Goal: Communication & Community: Ask a question

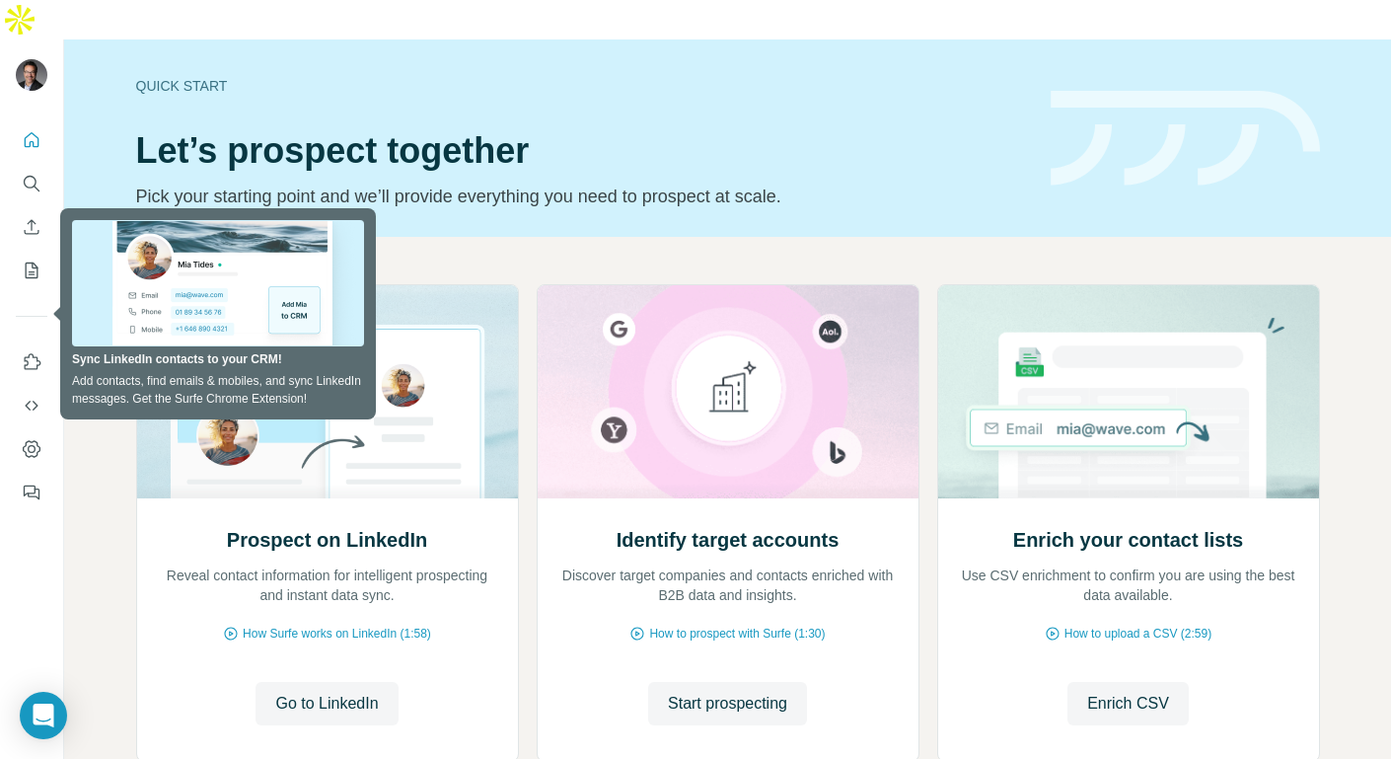
click at [697, 76] on div "Quick start Let’s prospect together Pick your starting point and we’ll provide …" at bounding box center [581, 138] width 891 height 144
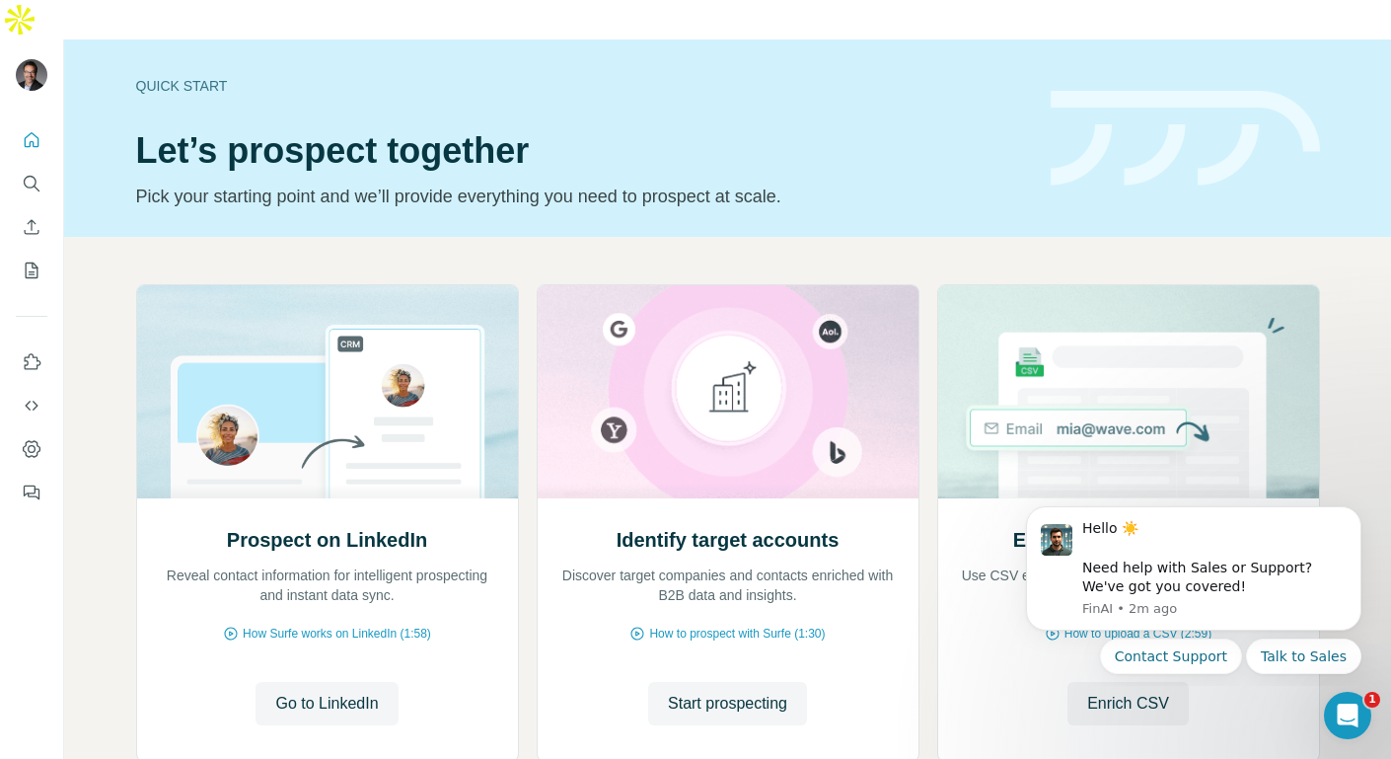
click at [596, 131] on h1 "Let’s prospect together" at bounding box center [581, 150] width 891 height 39
click at [36, 352] on icon "Use Surfe on LinkedIn" at bounding box center [32, 362] width 20 height 20
click at [1222, 662] on button "Contact Support" at bounding box center [1171, 656] width 142 height 36
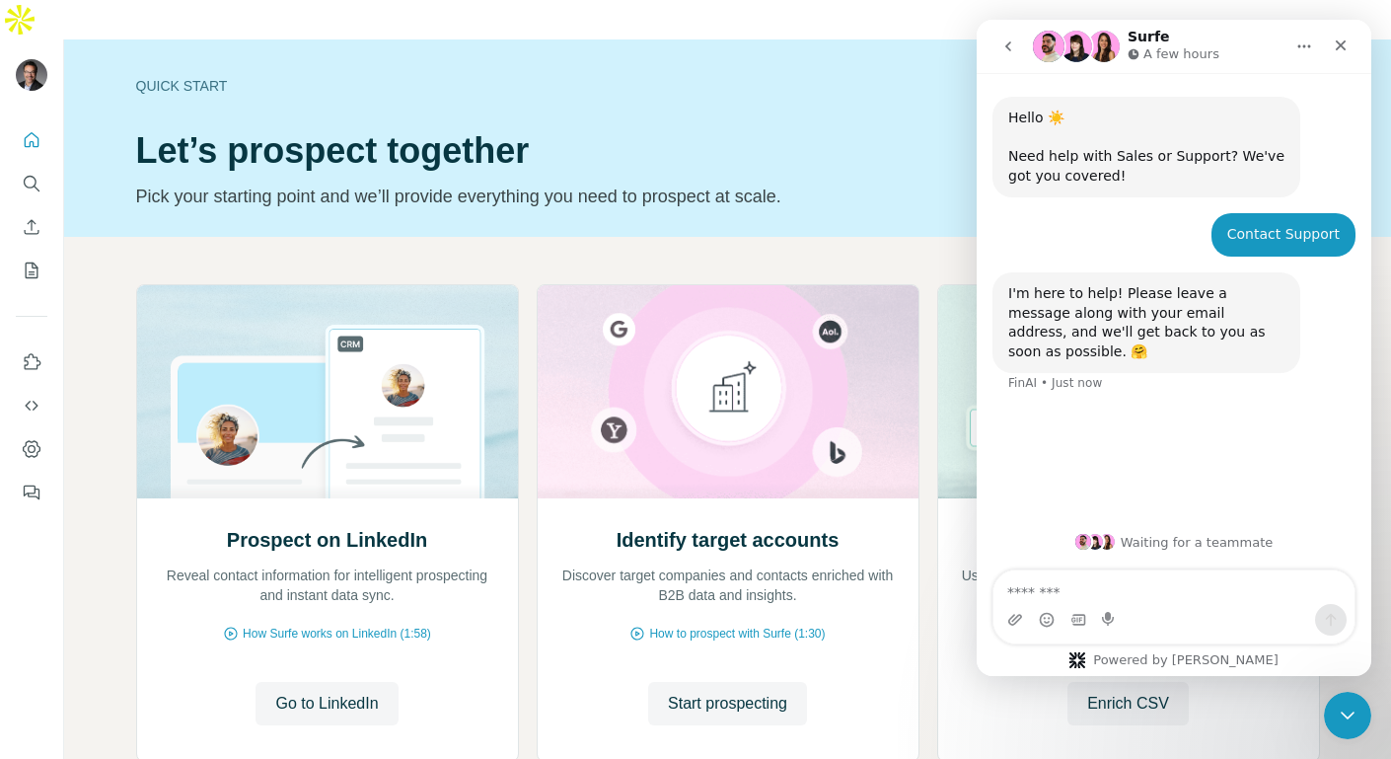
click at [1129, 599] on textarea "Message…" at bounding box center [1174, 587] width 361 height 34
type textarea "*"
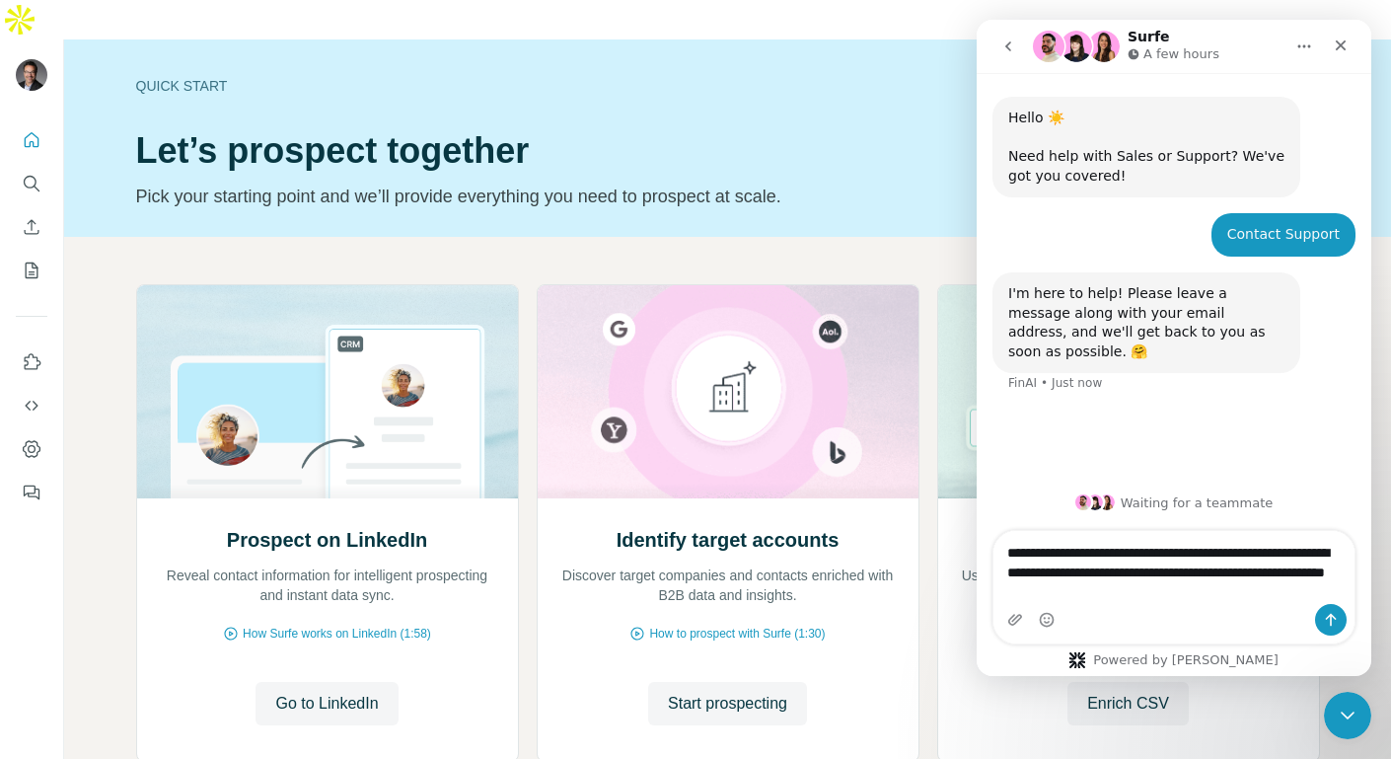
type textarea "**********"
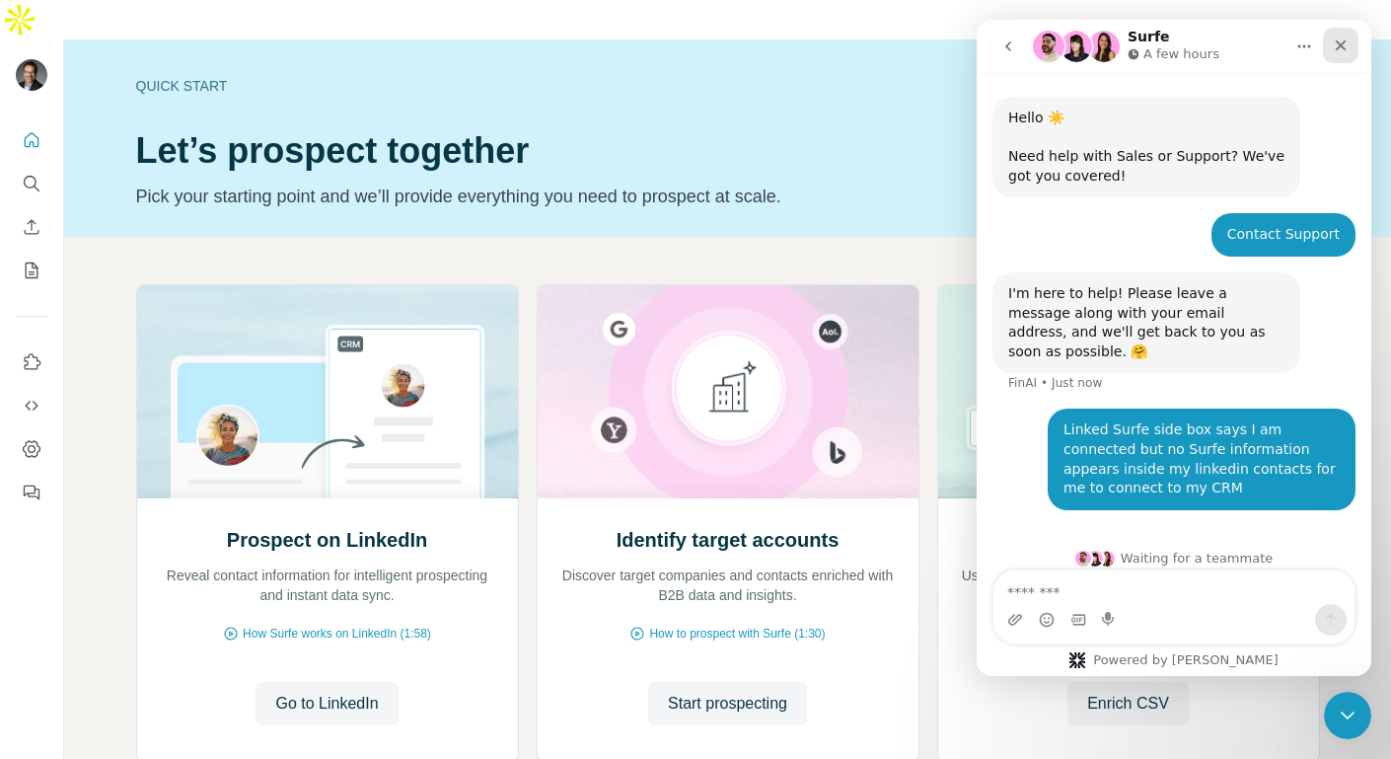
click at [1341, 60] on div "Close" at bounding box center [1341, 46] width 36 height 36
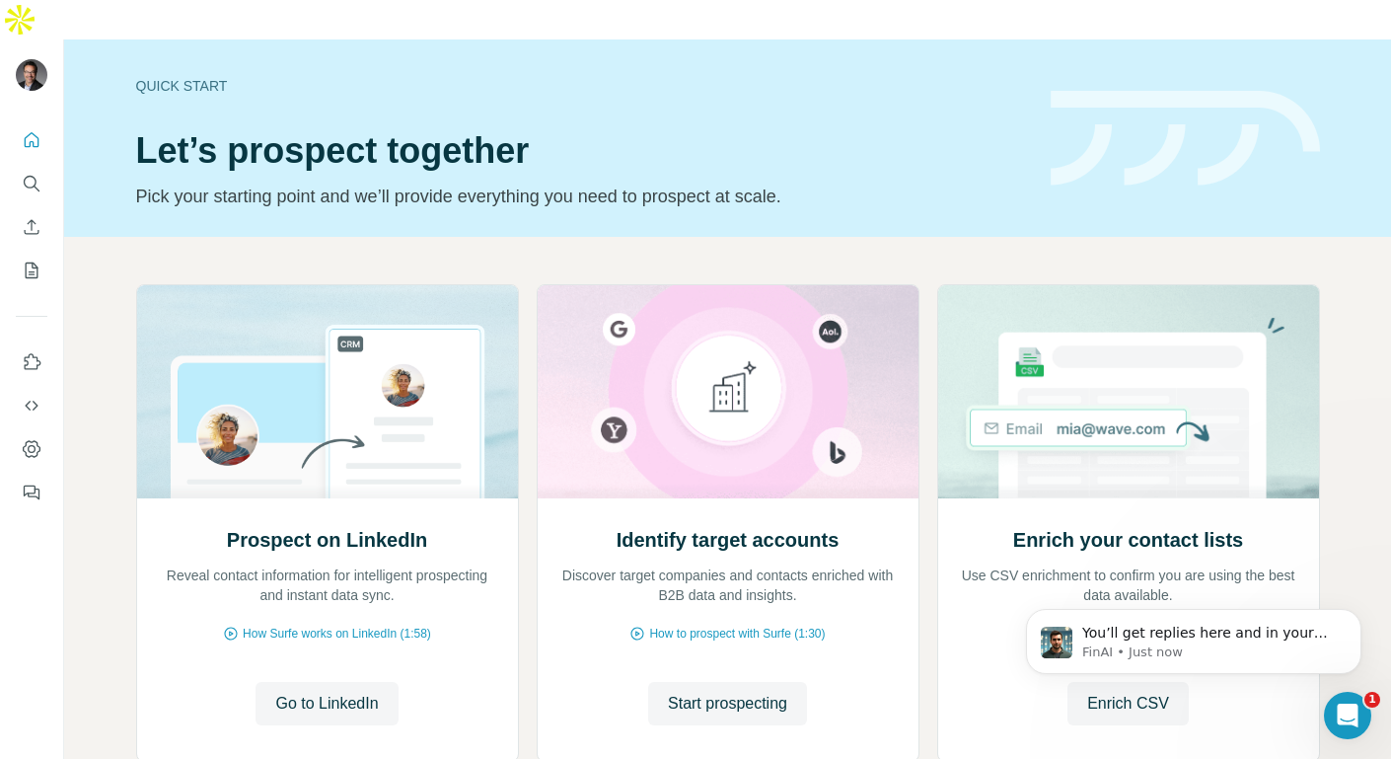
scroll to position [122, 0]
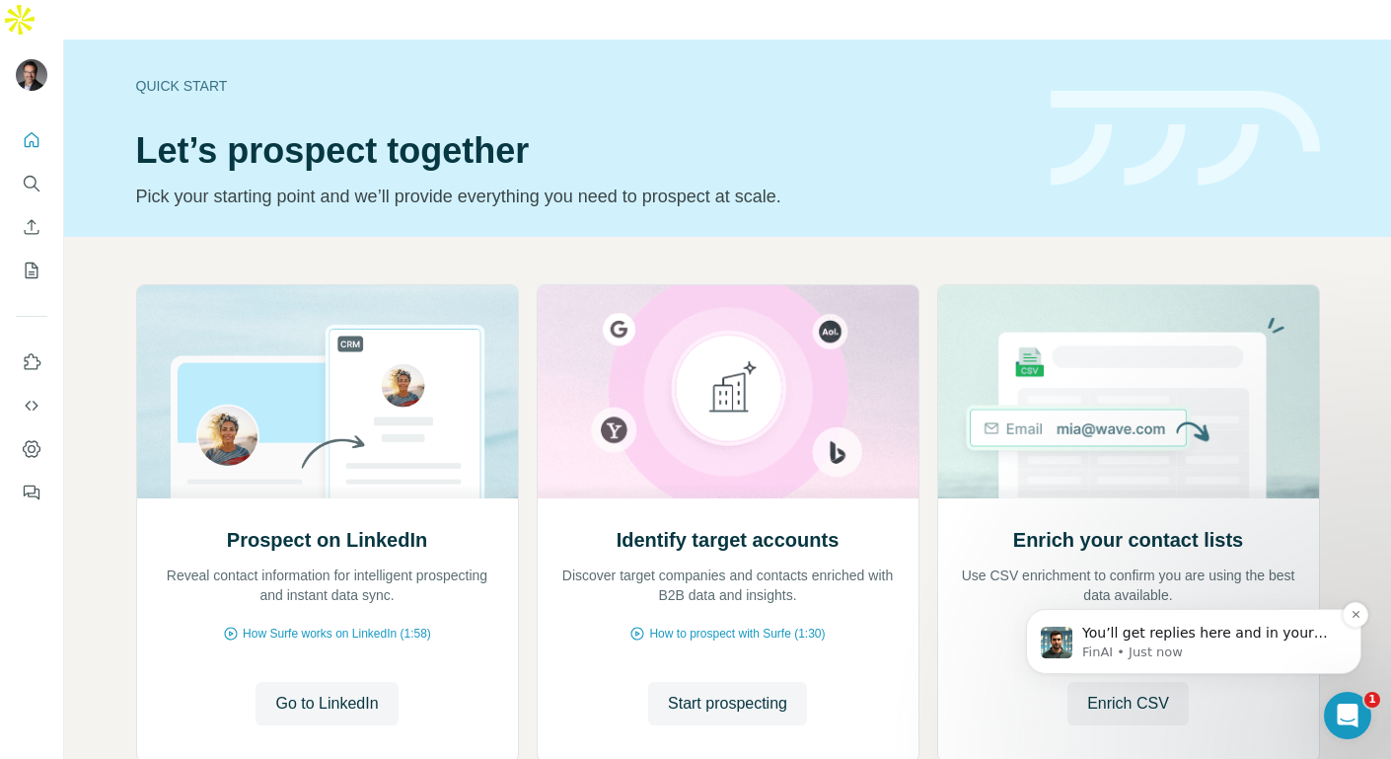
click at [1215, 641] on span "You’ll get replies here and in your email: ✉️ rbruza@retailbound.com Our usual …" at bounding box center [1205, 662] width 246 height 75
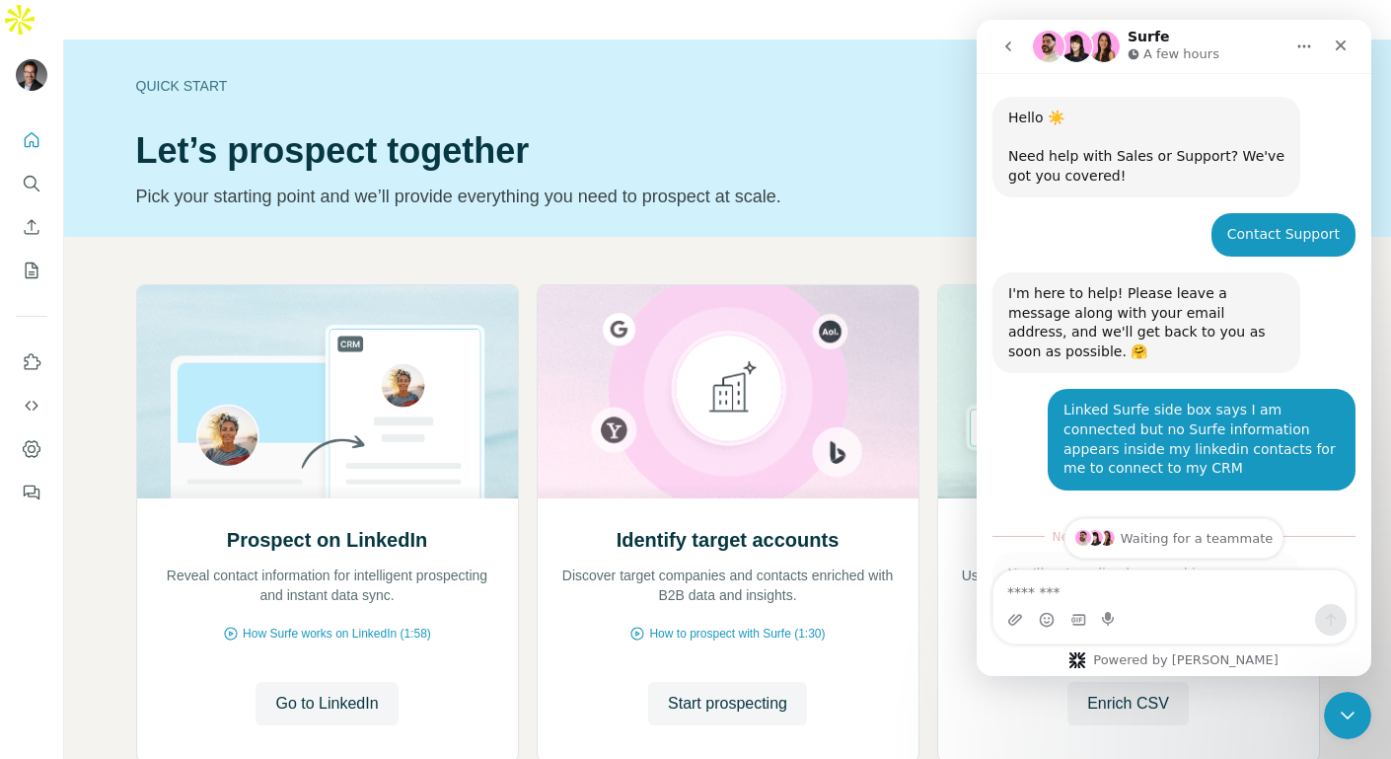
scroll to position [155, 0]
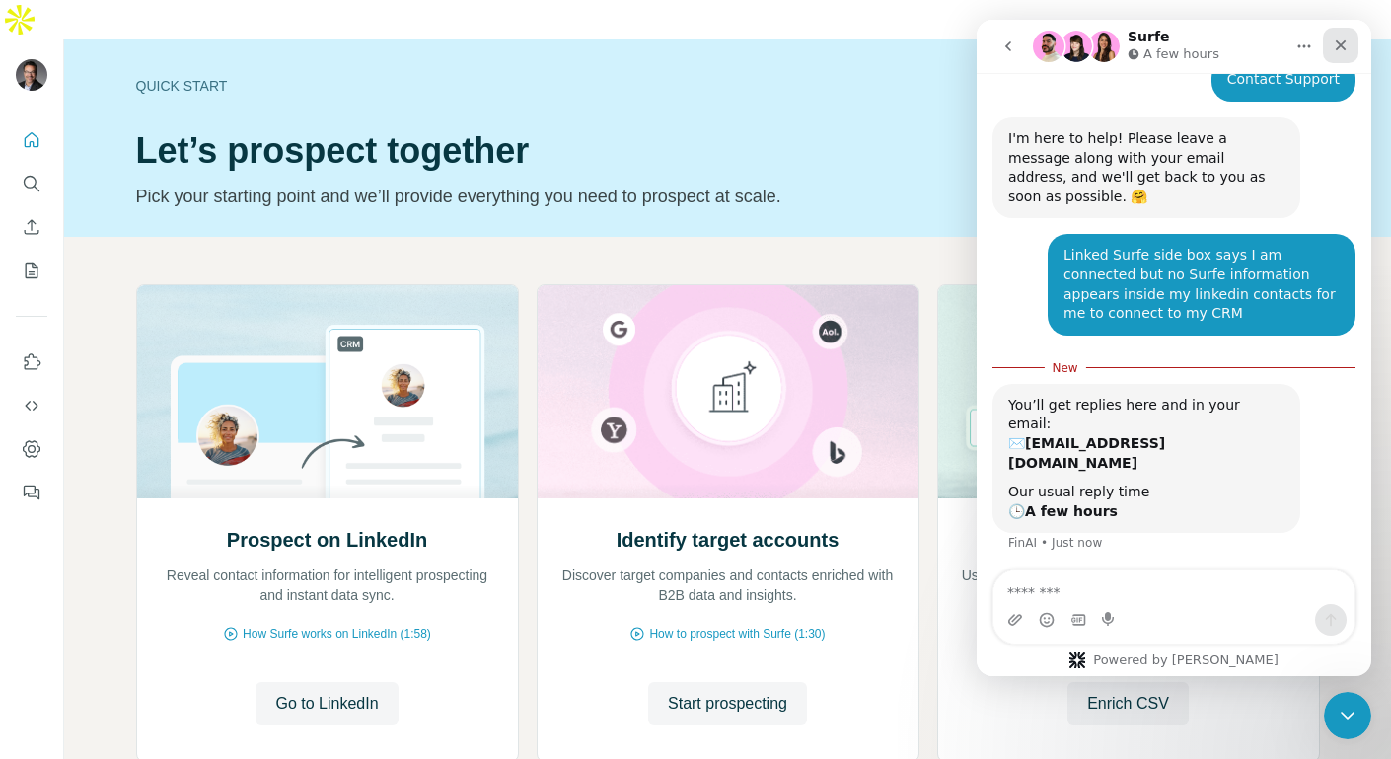
click at [1334, 47] on icon "Close" at bounding box center [1341, 45] width 16 height 16
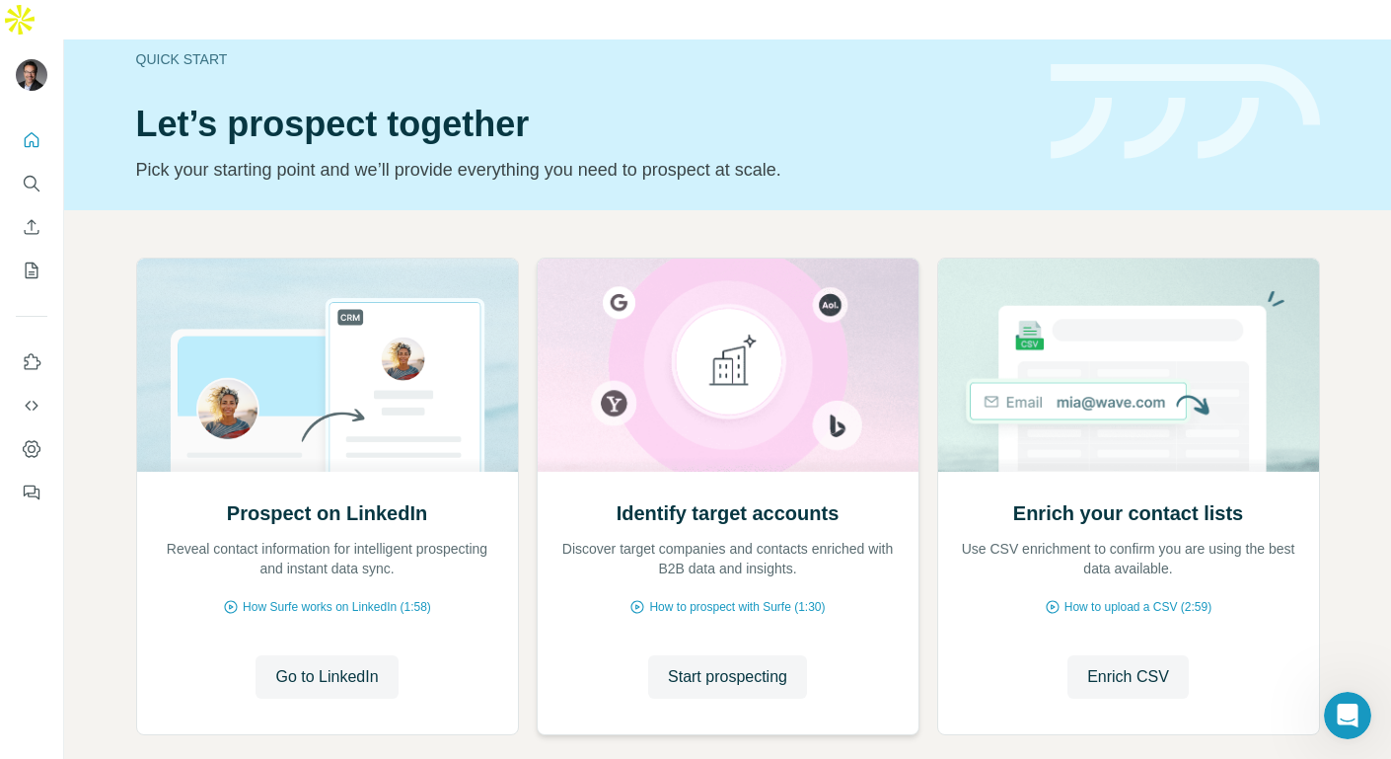
scroll to position [0, 0]
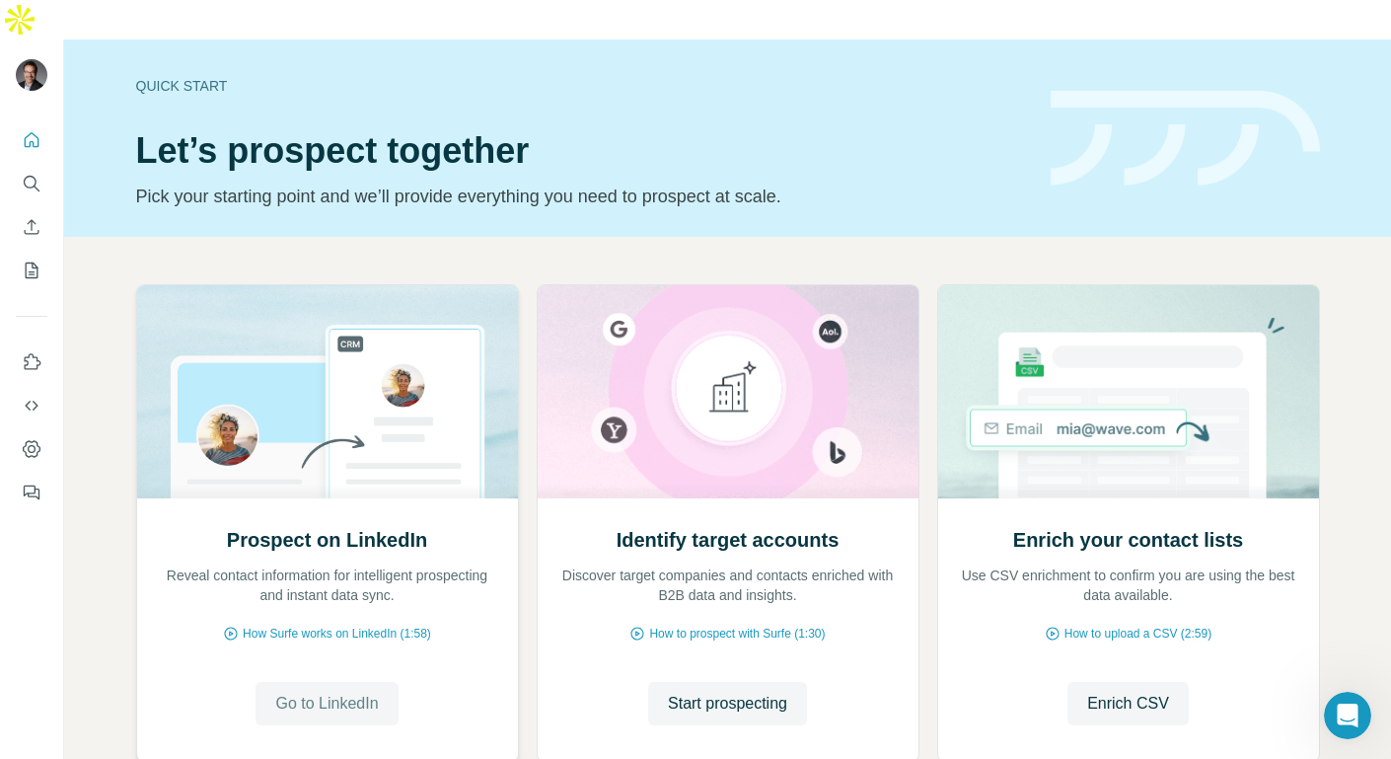
click at [330, 692] on span "Go to LinkedIn" at bounding box center [326, 704] width 103 height 24
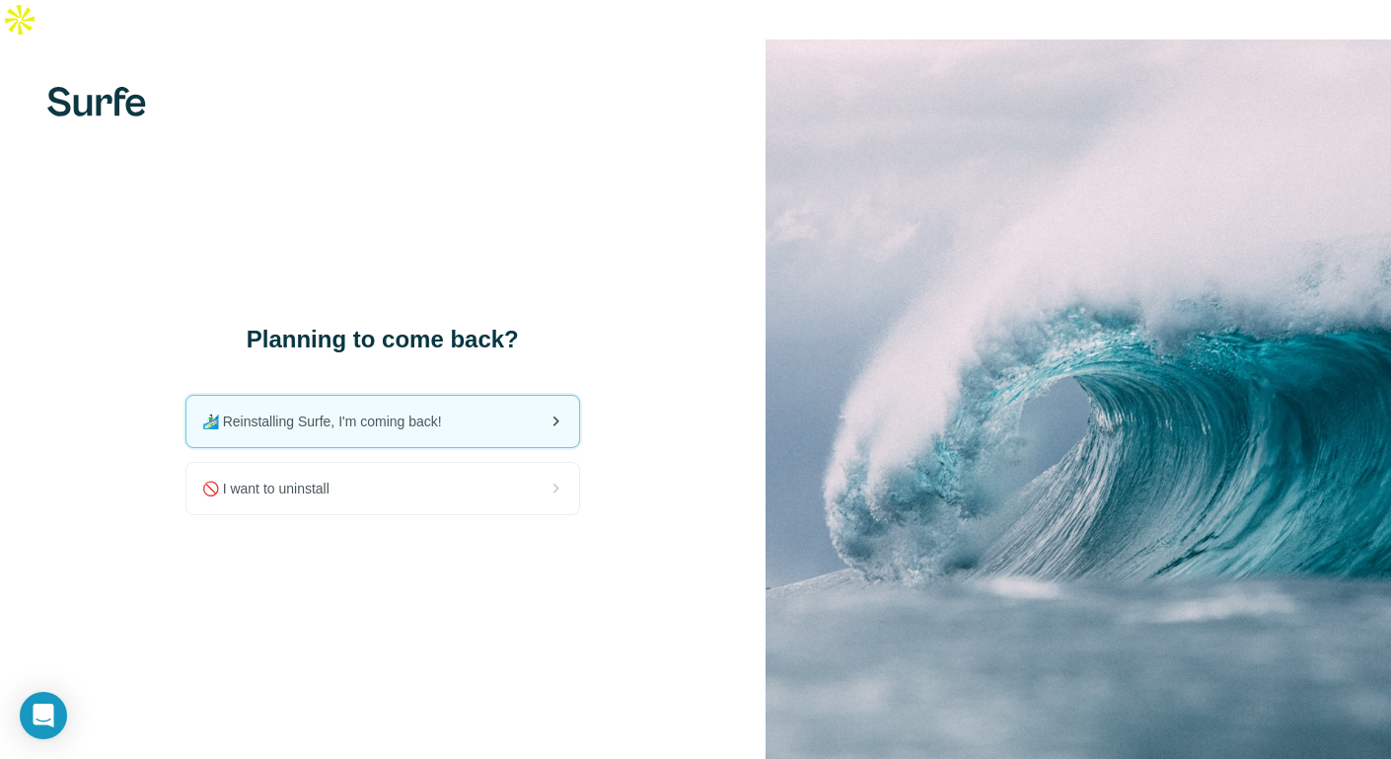
click at [373, 411] on span "🏄🏻‍♂️ Reinstalling Surfe, I'm coming back!" at bounding box center [330, 421] width 256 height 20
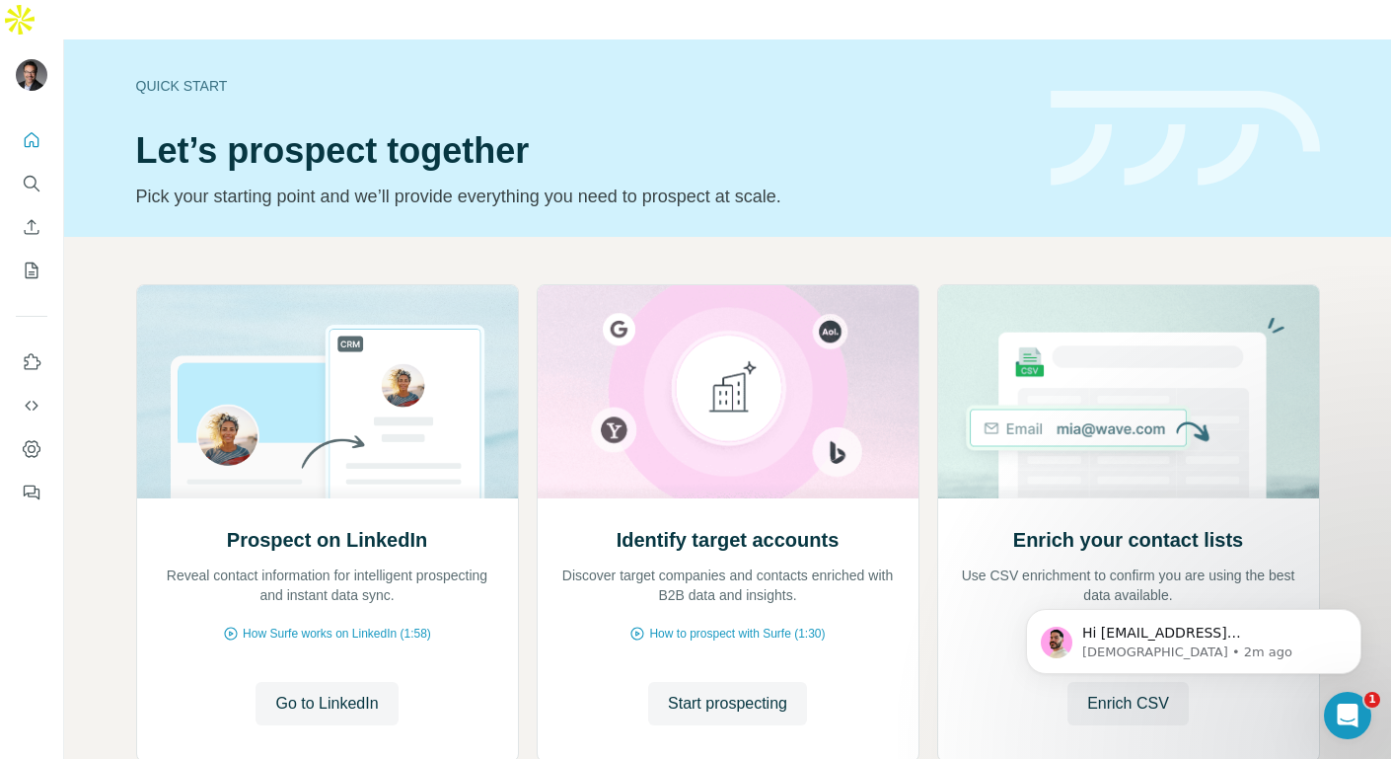
click at [174, 66] on div "Quick start Let’s prospect together Pick your starting point and we’ll provide …" at bounding box center [581, 138] width 891 height 144
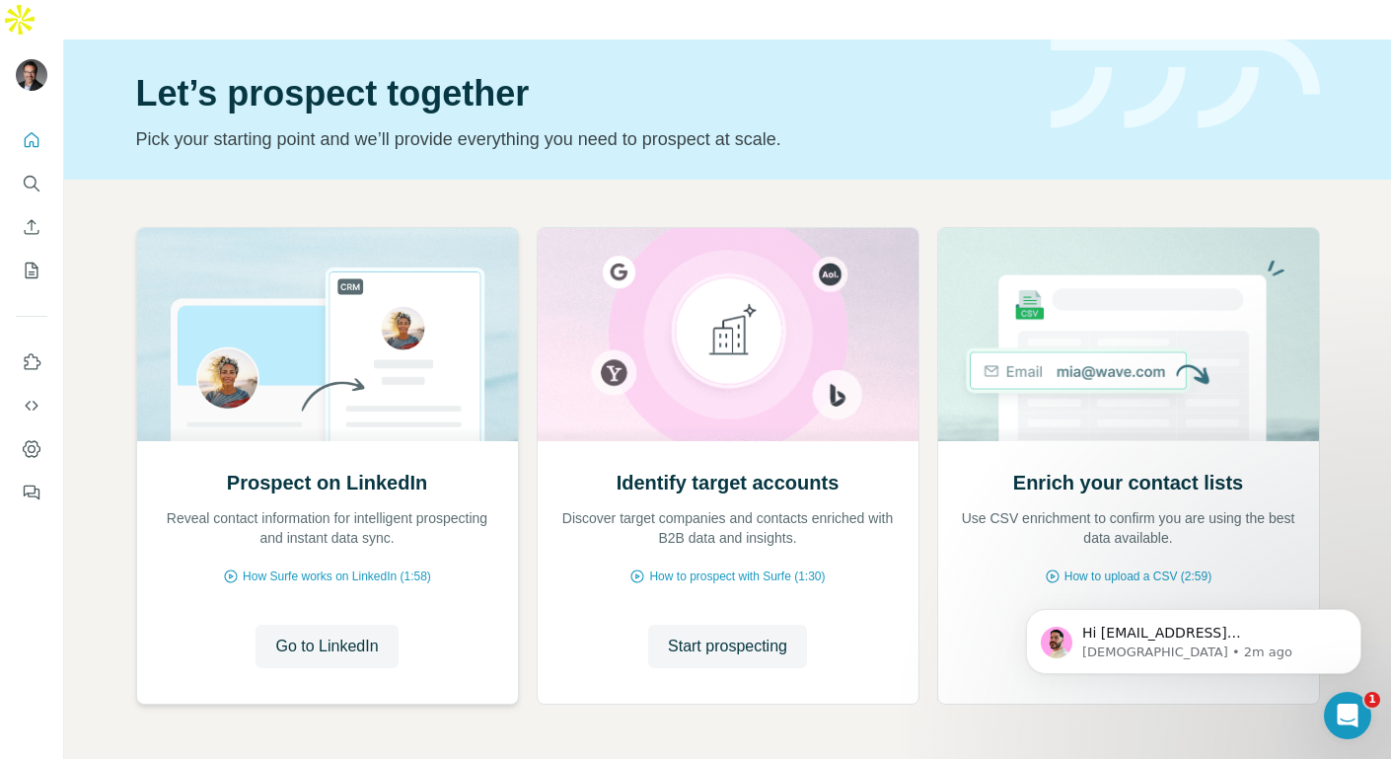
scroll to position [89, 0]
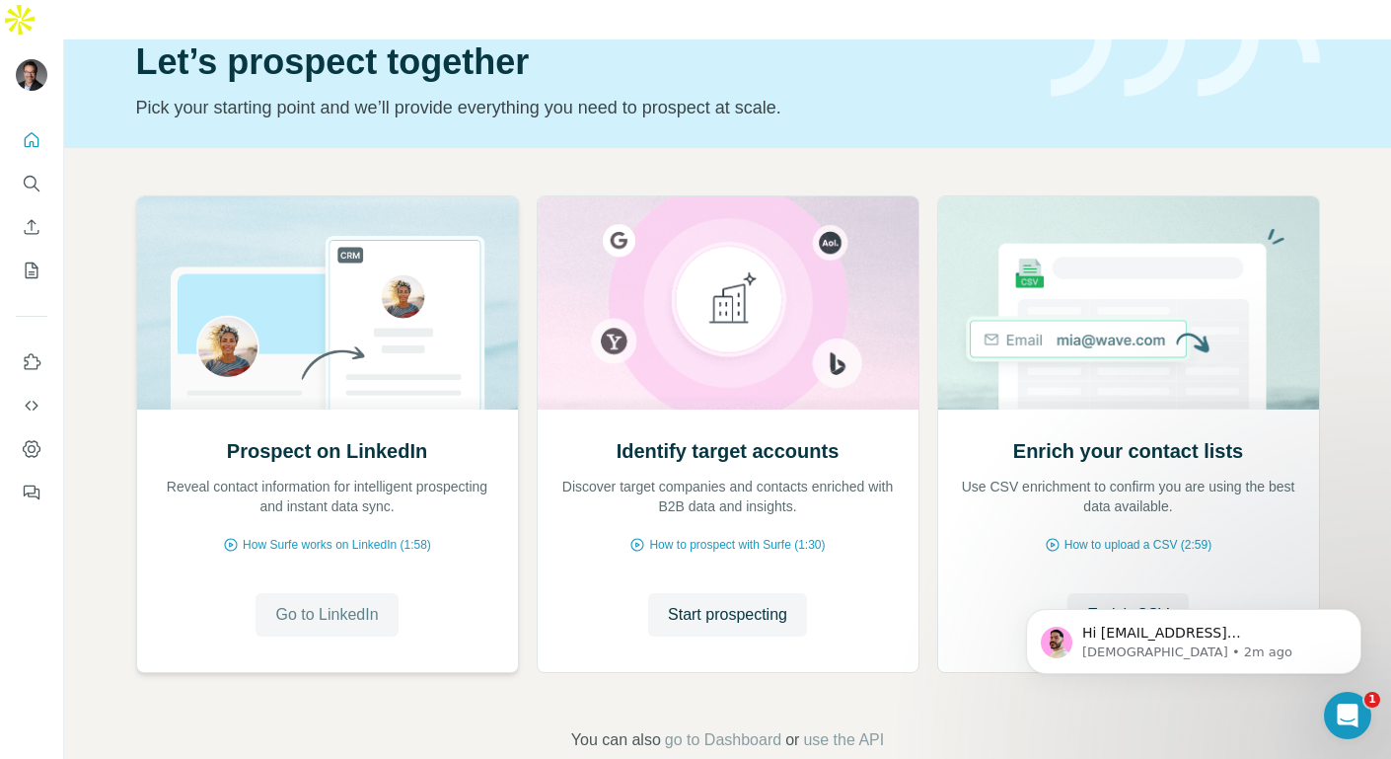
click at [308, 603] on span "Go to LinkedIn" at bounding box center [326, 615] width 103 height 24
click at [1132, 644] on p "[DEMOGRAPHIC_DATA] • 2m ago" at bounding box center [1209, 652] width 255 height 18
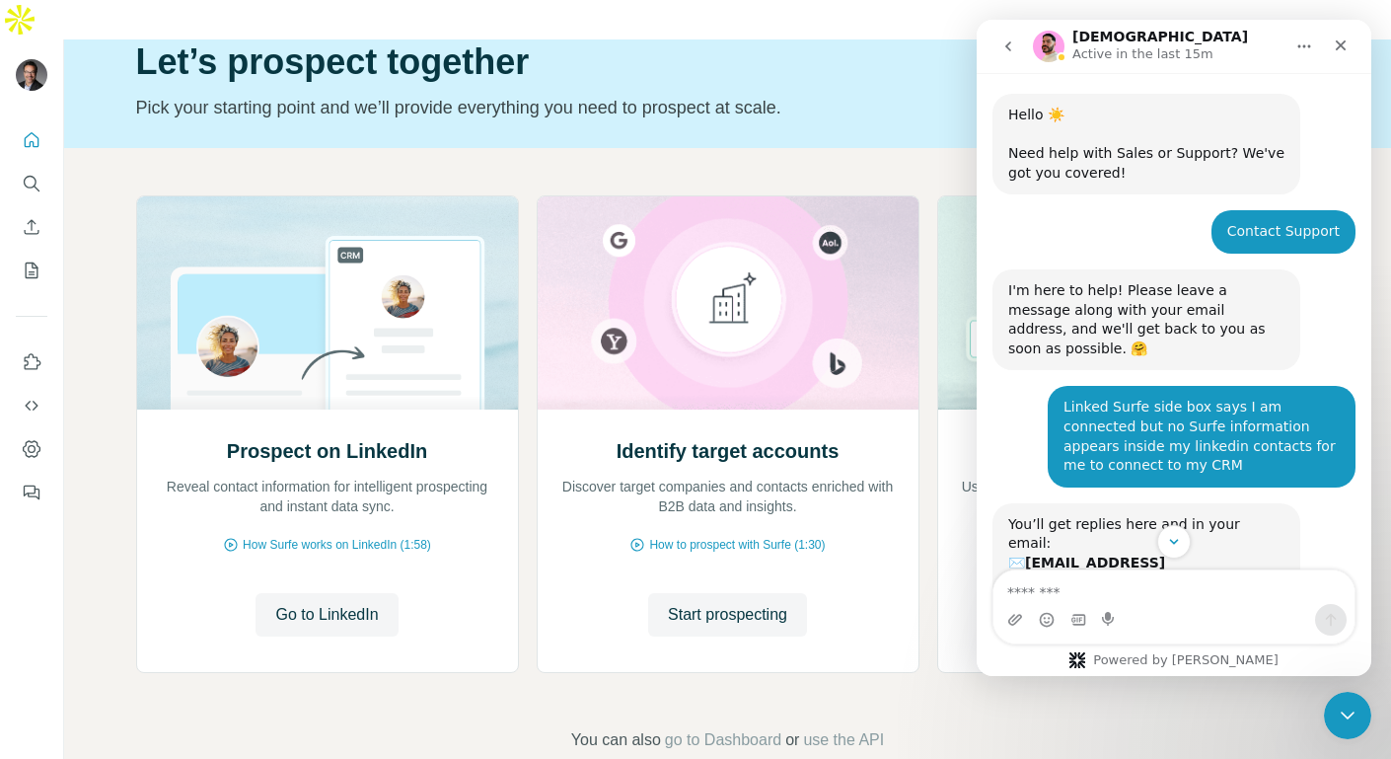
scroll to position [317, 0]
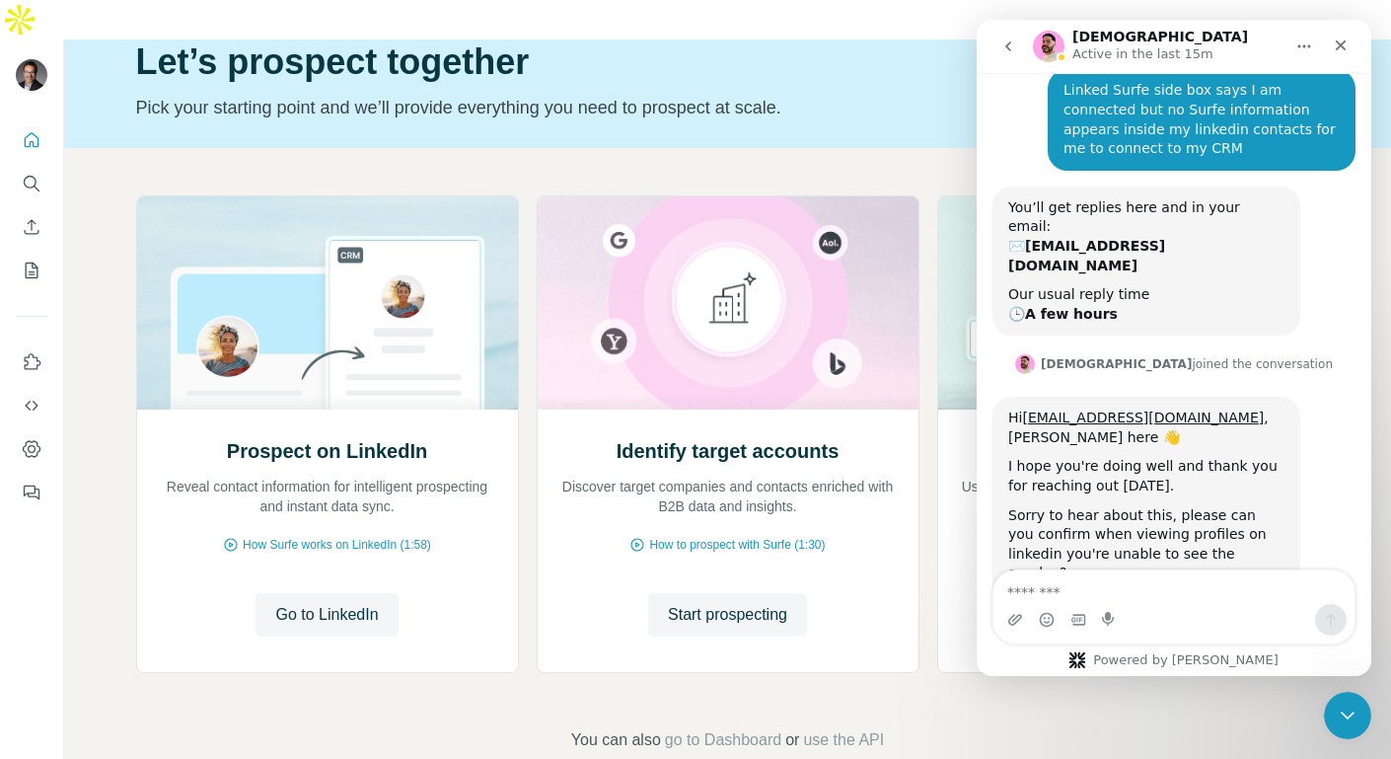
click at [1137, 594] on textarea "Message…" at bounding box center [1174, 587] width 361 height 34
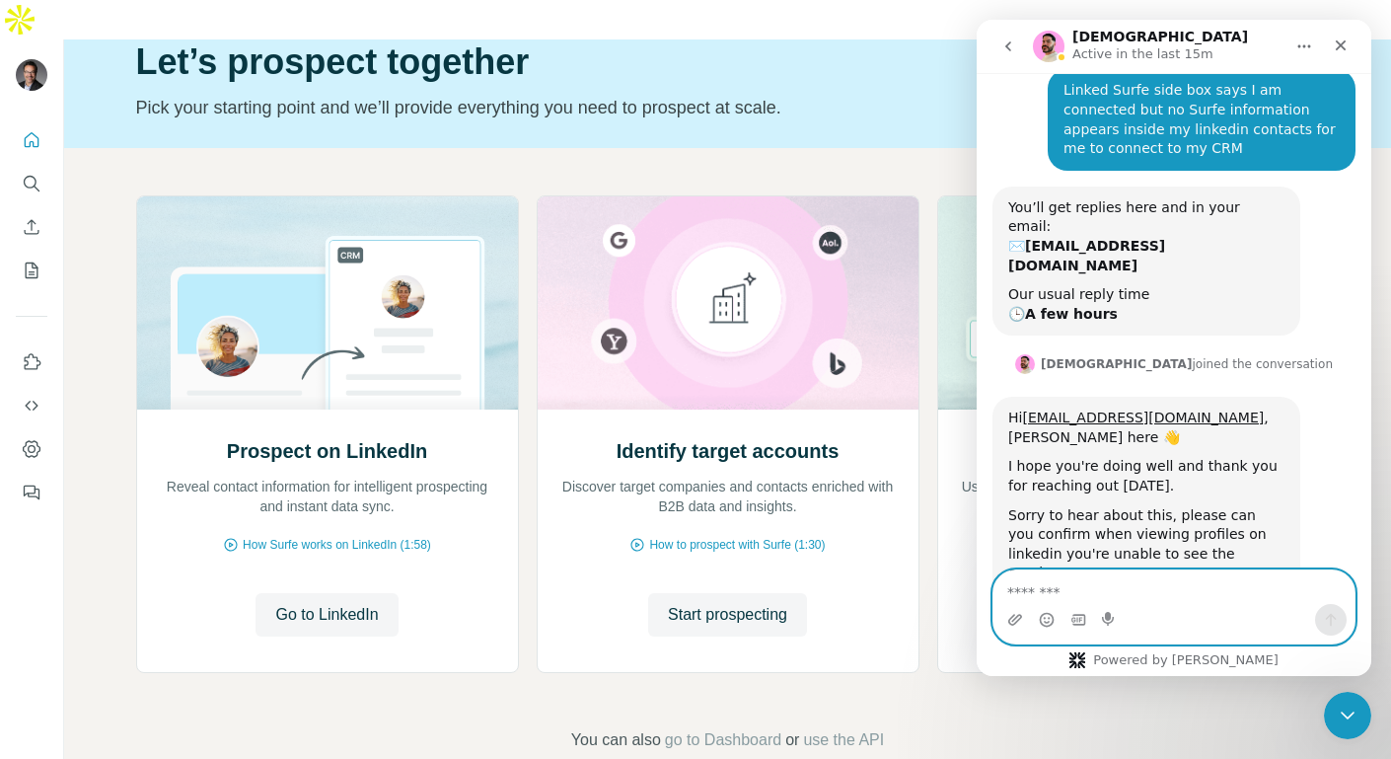
click at [1158, 584] on textarea "Message…" at bounding box center [1174, 587] width 361 height 34
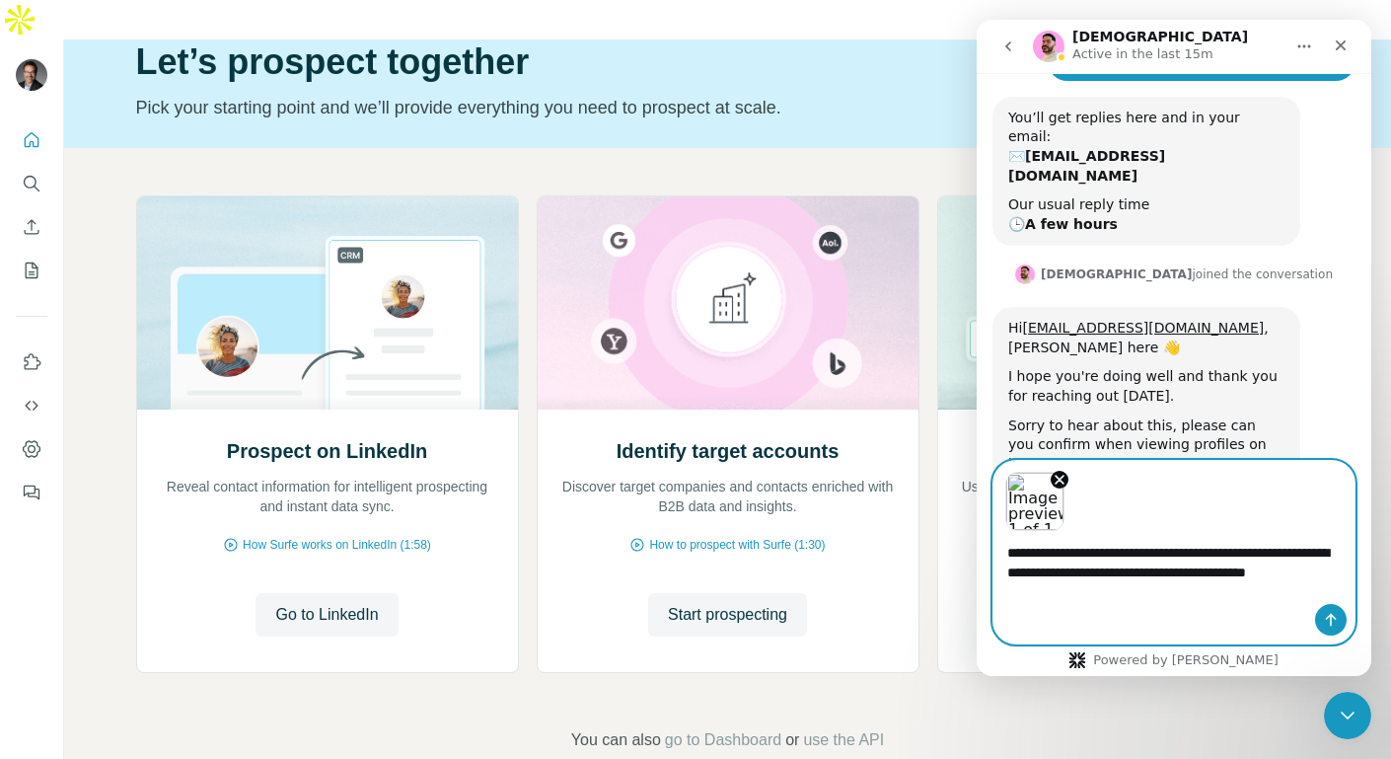
scroll to position [426, 0]
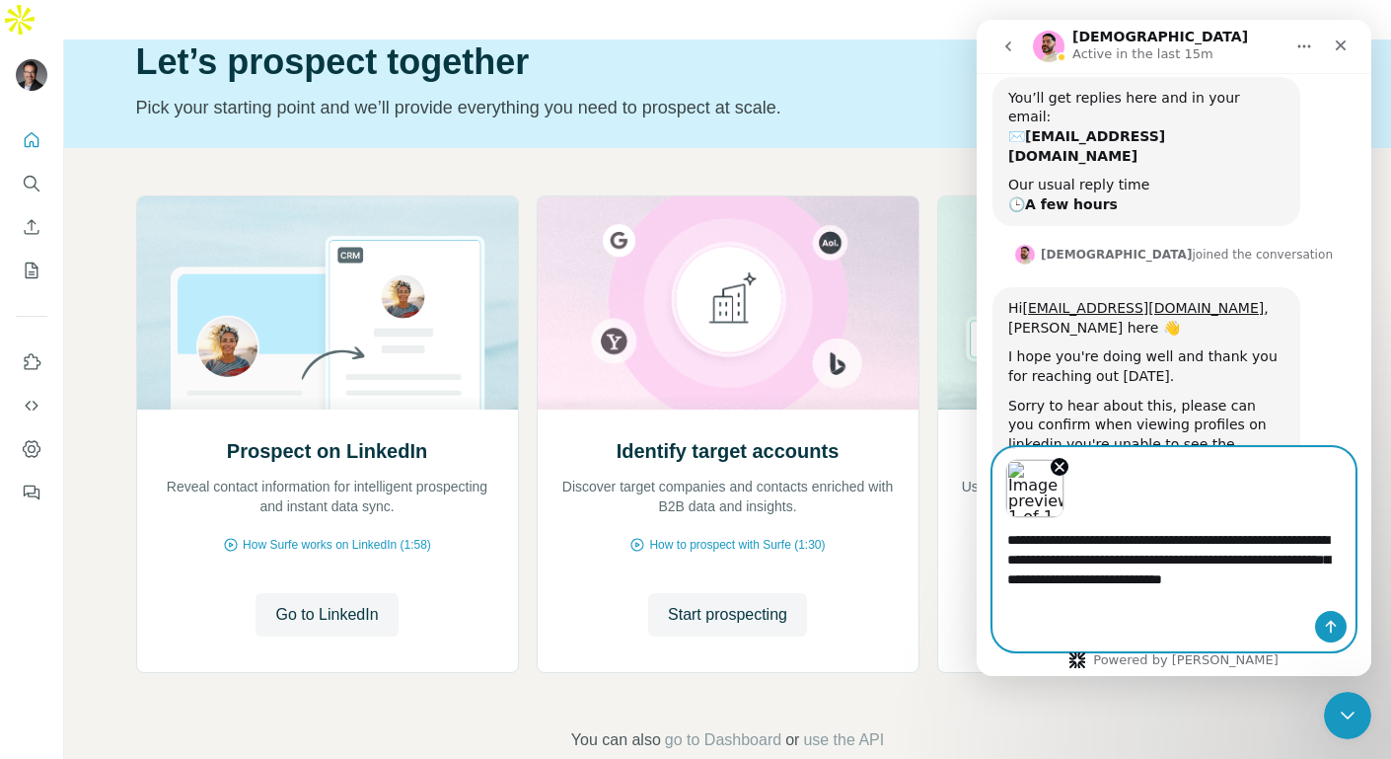
type textarea "**********"
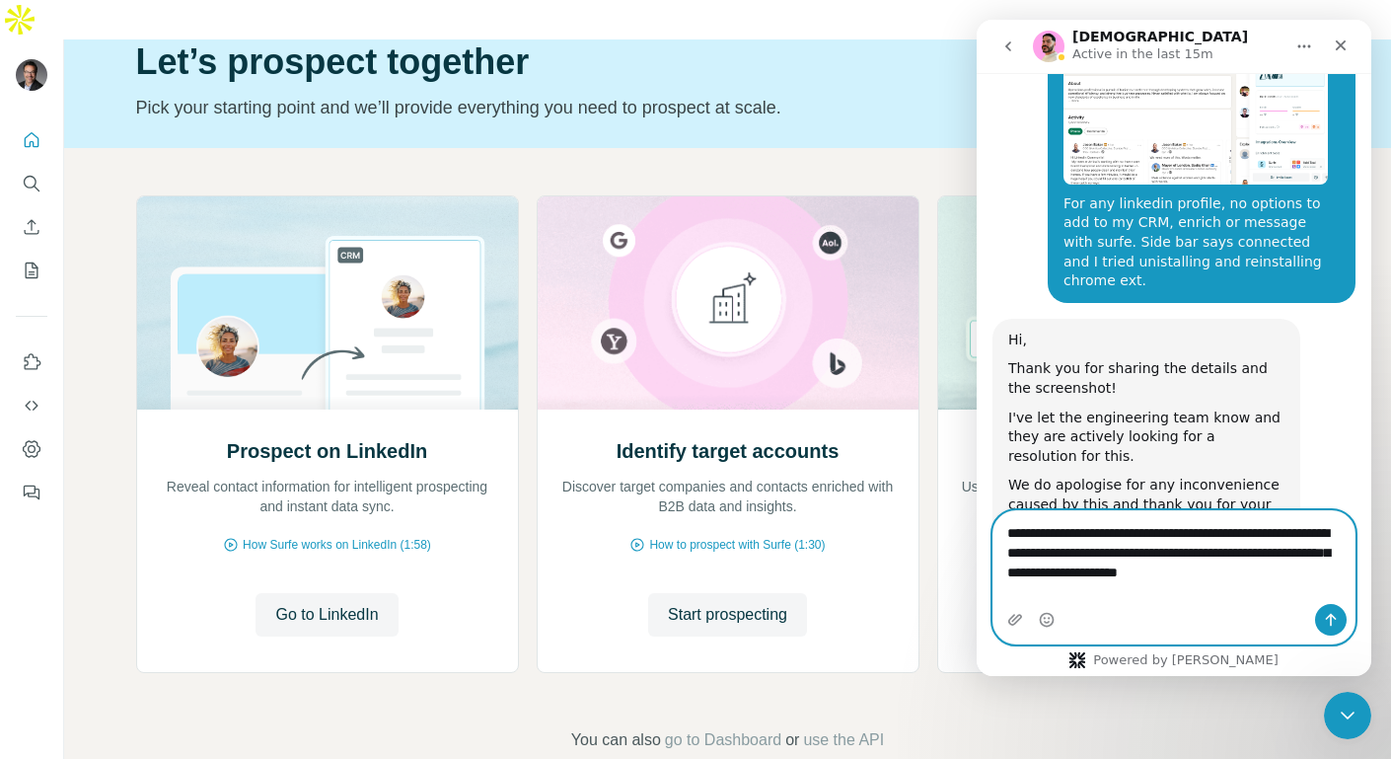
scroll to position [973, 0]
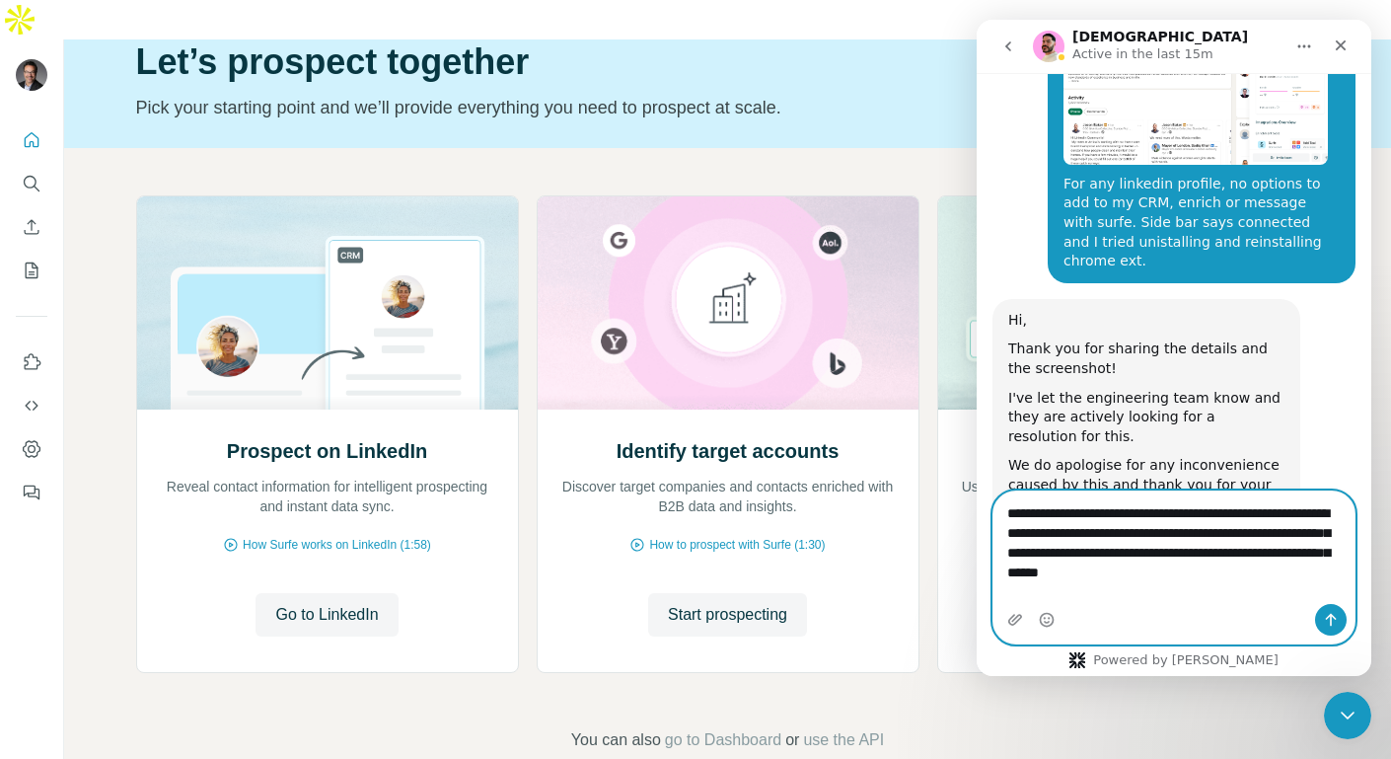
type textarea "**********"
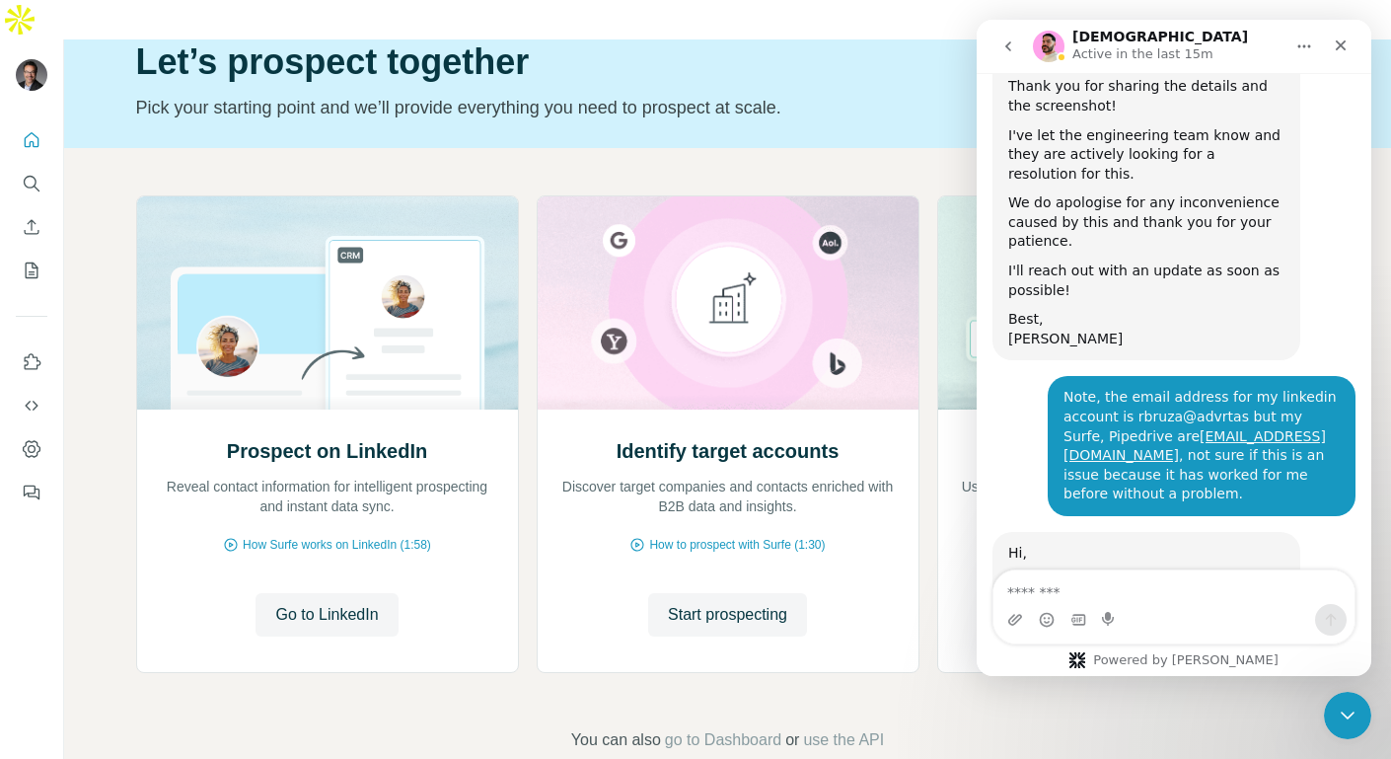
scroll to position [1253, 0]
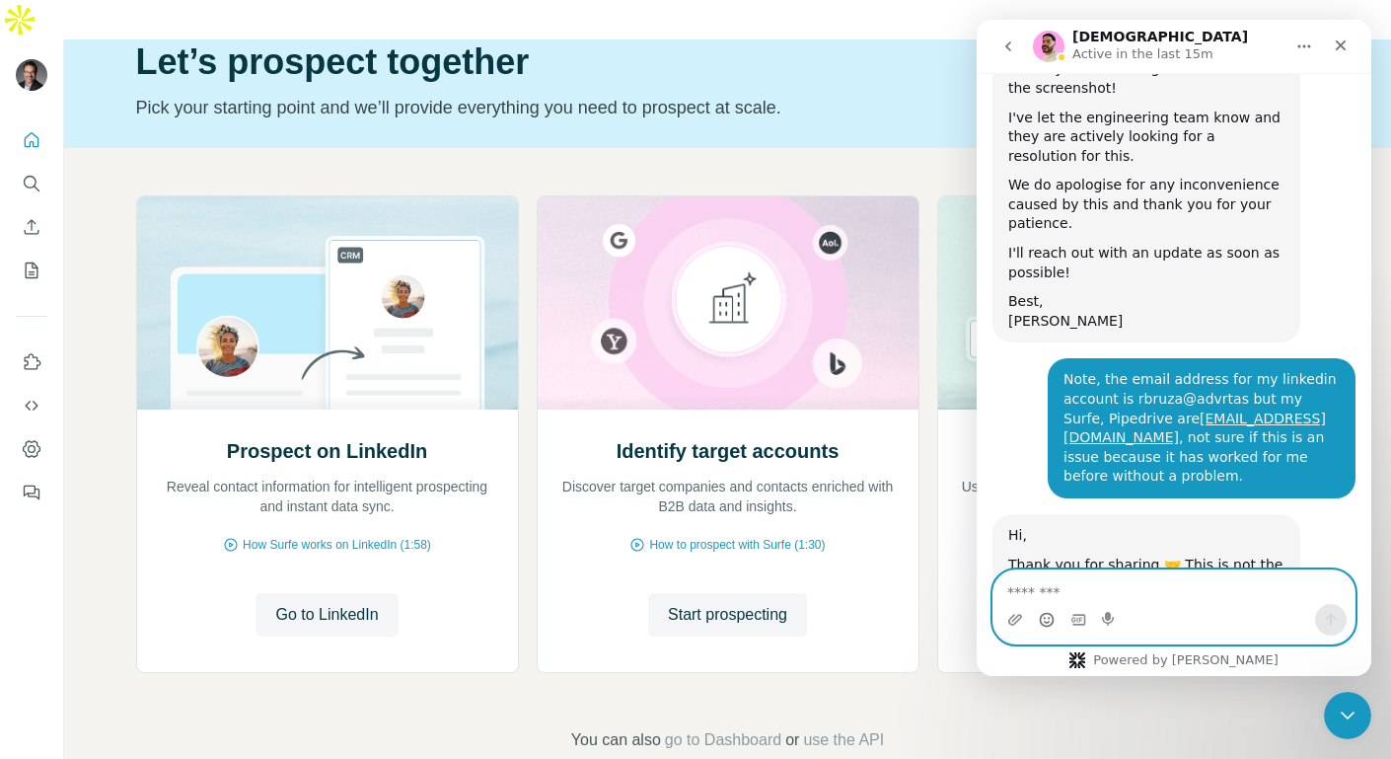
click at [1043, 625] on circle "Emoji picker" at bounding box center [1046, 619] width 13 height 13
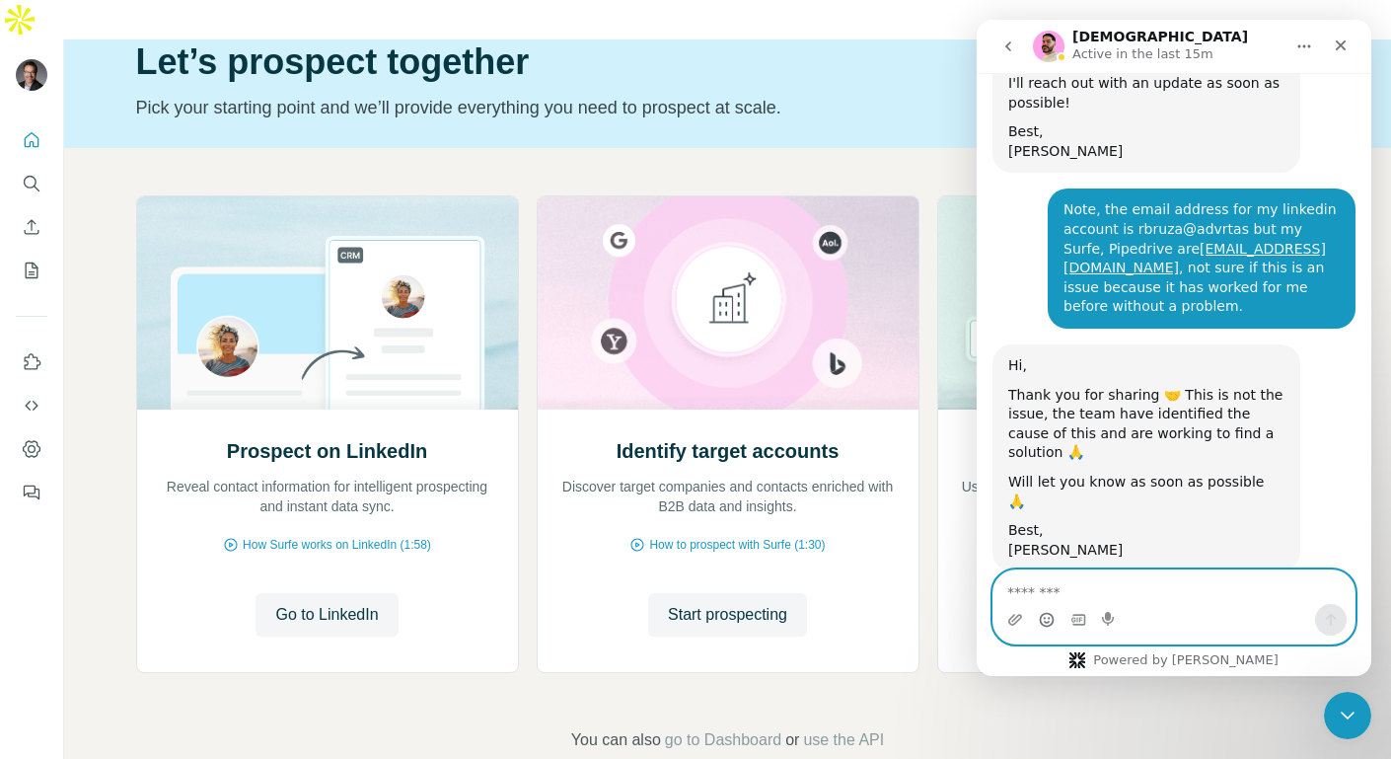
scroll to position [1423, 0]
